Goal: Information Seeking & Learning: Learn about a topic

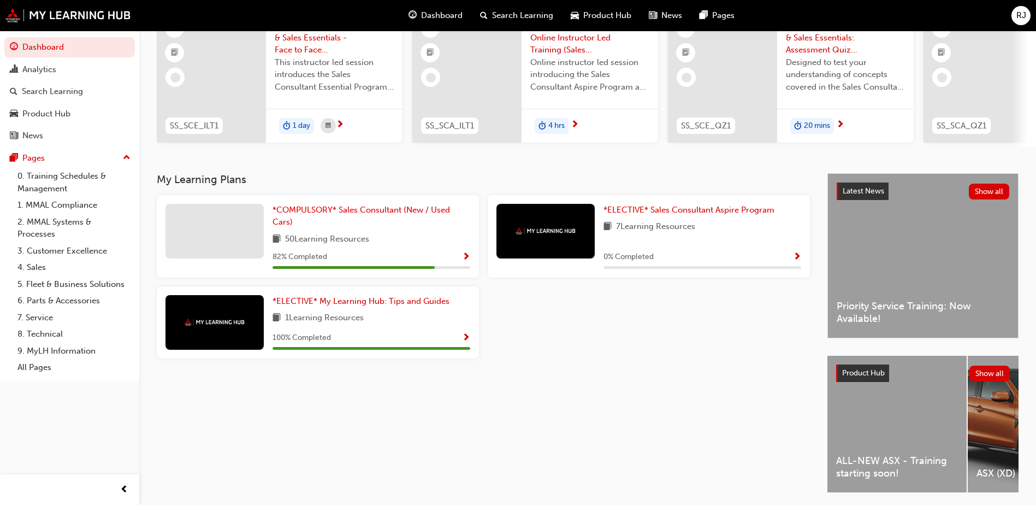
click at [890, 430] on div "ALL-NEW ASX - Training starting soon!" at bounding box center [896, 424] width 139 height 137
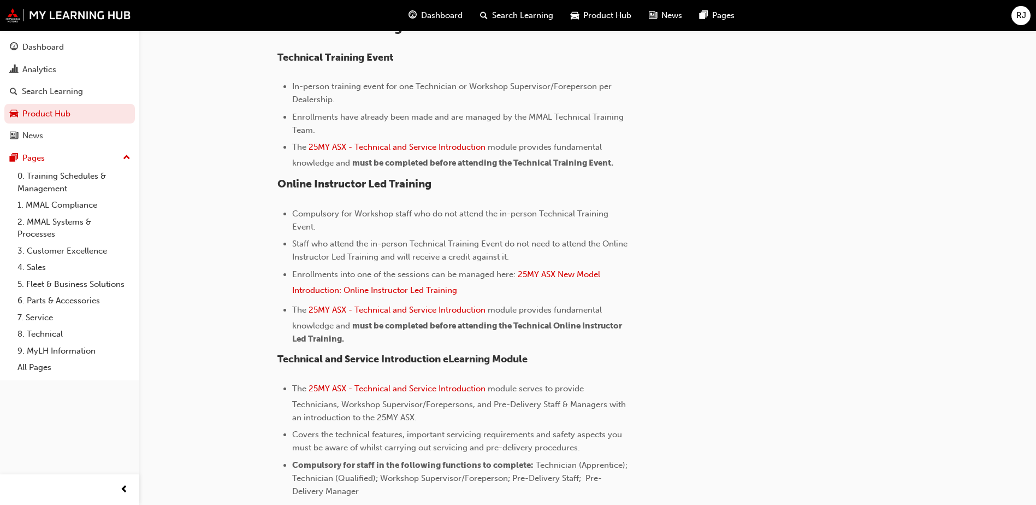
scroll to position [421, 0]
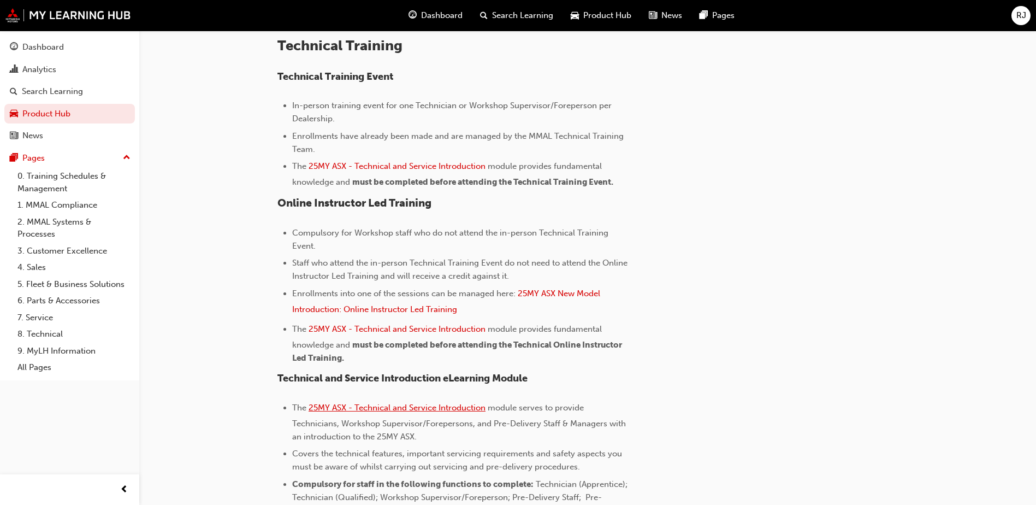
click at [419, 410] on span "25MY ASX - Technical and Service Introduction" at bounding box center [397, 407] width 177 height 10
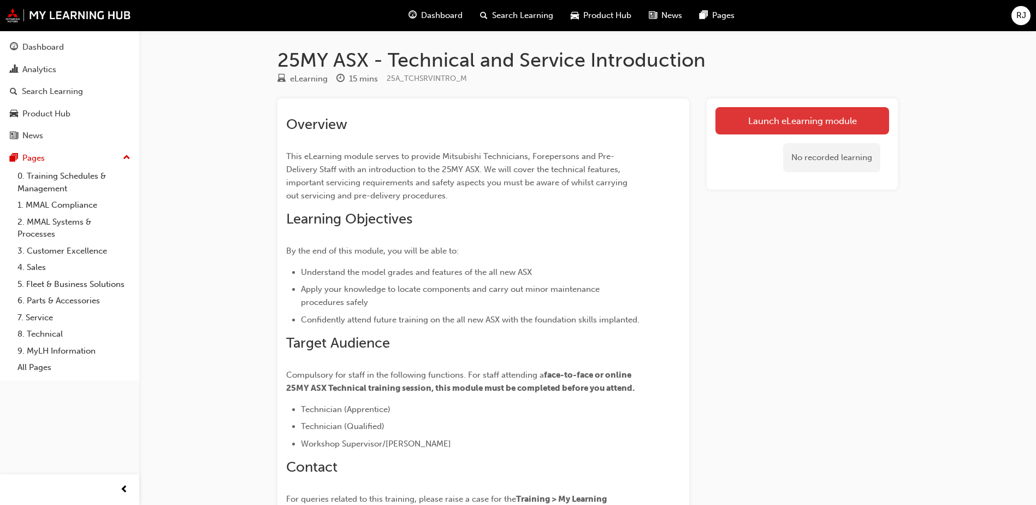
click at [805, 121] on link "Launch eLearning module" at bounding box center [802, 120] width 174 height 27
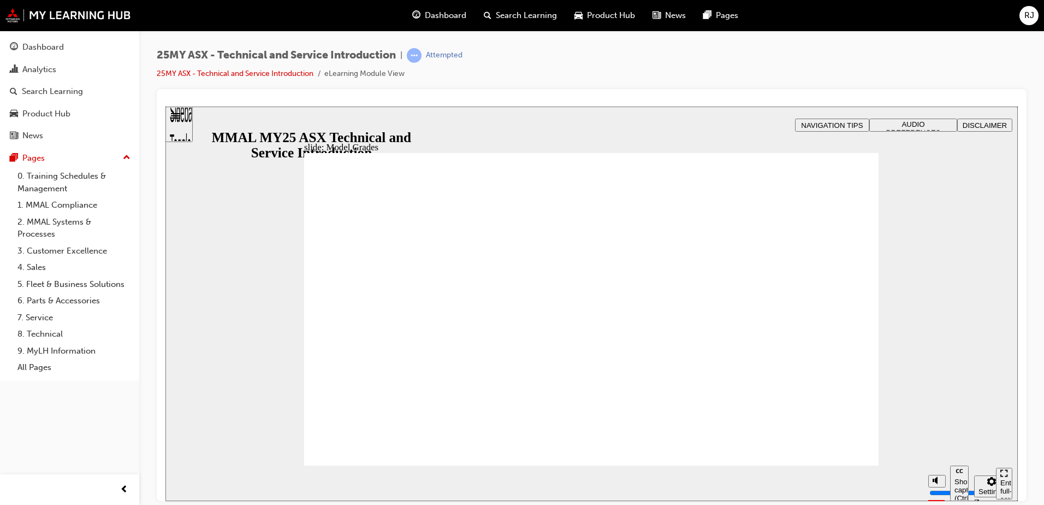
click at [855, 124] on span "NAVIGATION TIPS" at bounding box center [832, 125] width 62 height 8
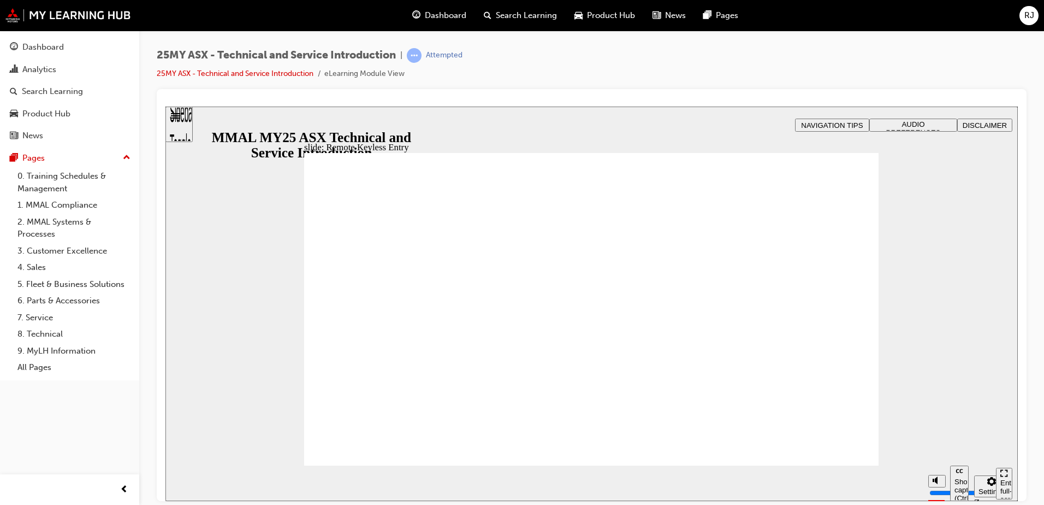
type input "21"
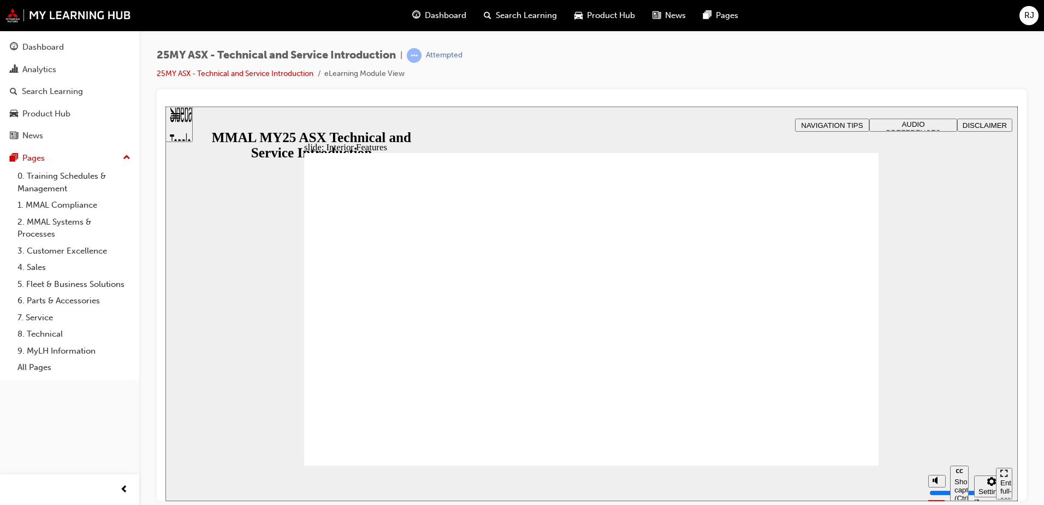
click at [182, 119] on div "Sidebar Toggle" at bounding box center [179, 128] width 19 height 66
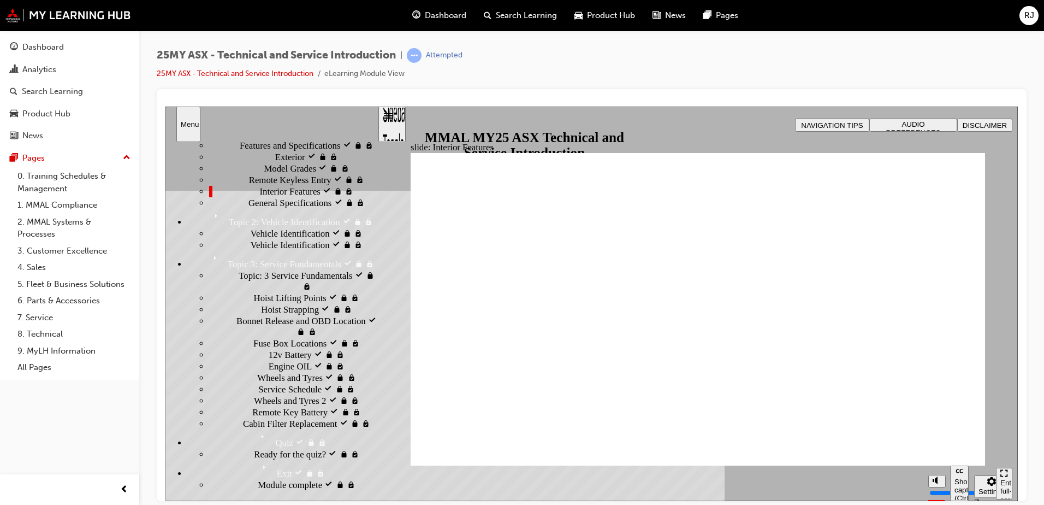
scroll to position [350, 0]
click at [390, 118] on div "Sidebar Toggle" at bounding box center [392, 128] width 19 height 66
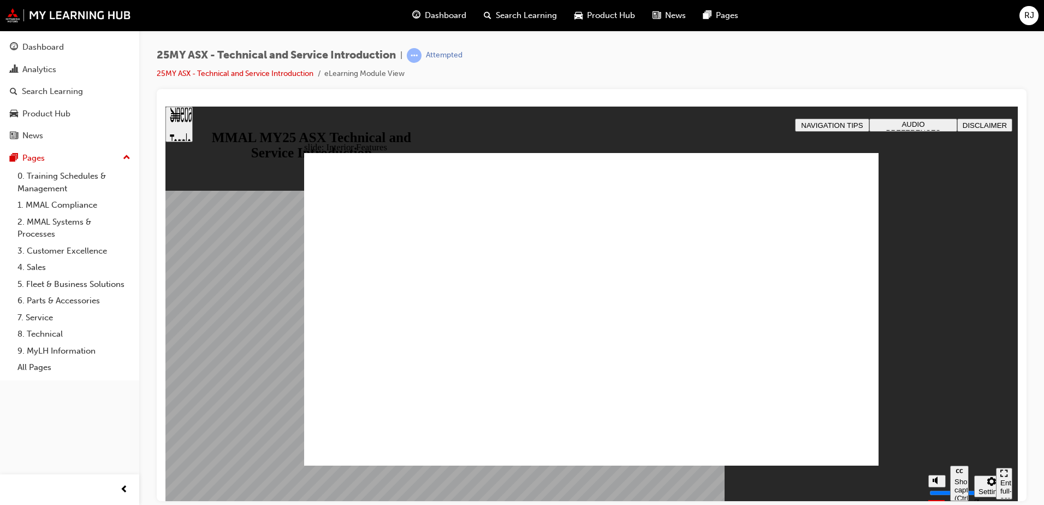
type input "17"
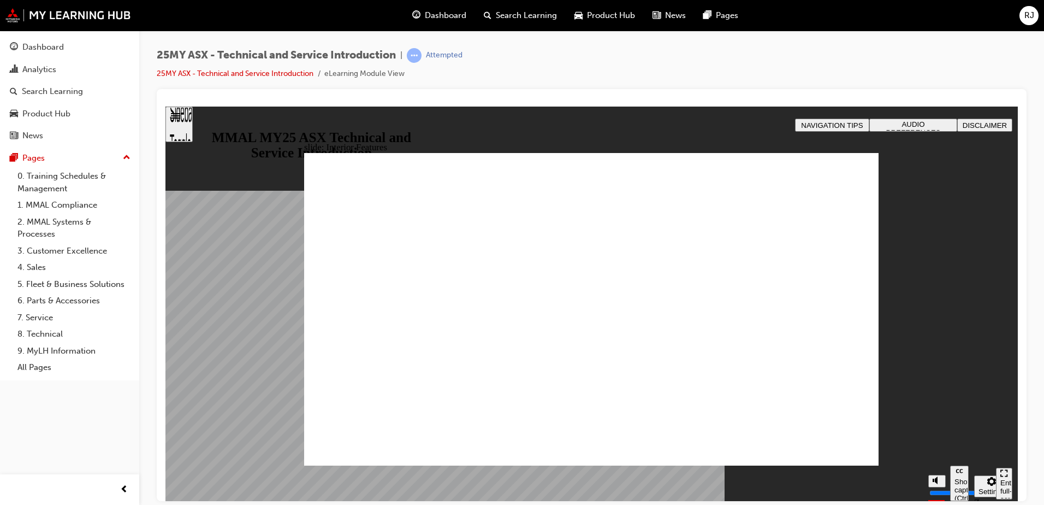
drag, startPoint x: 786, startPoint y: 254, endPoint x: 752, endPoint y: 252, distance: 33.9
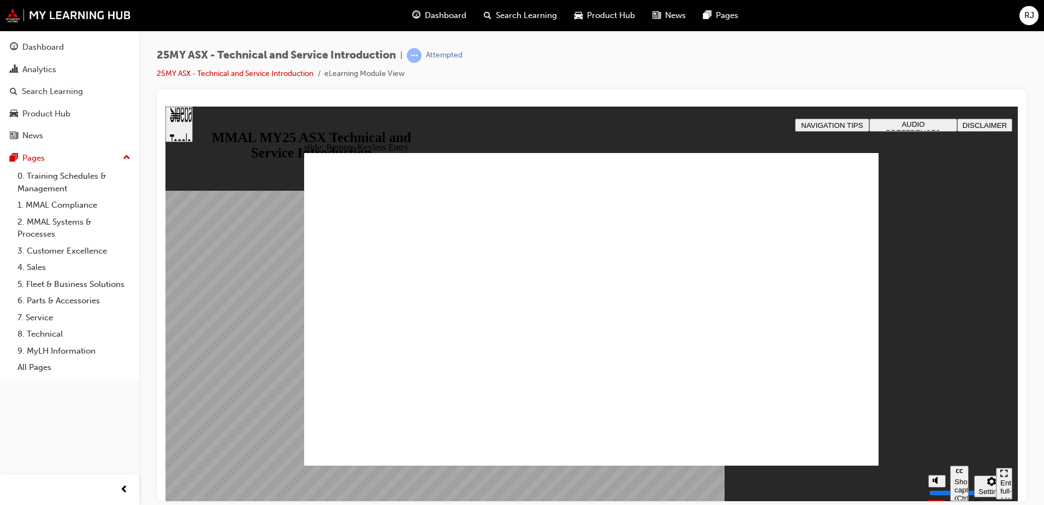
click at [865, 128] on div "NAVIGATION TIPS" at bounding box center [833, 125] width 66 height 8
